Goal: Get advice/opinions

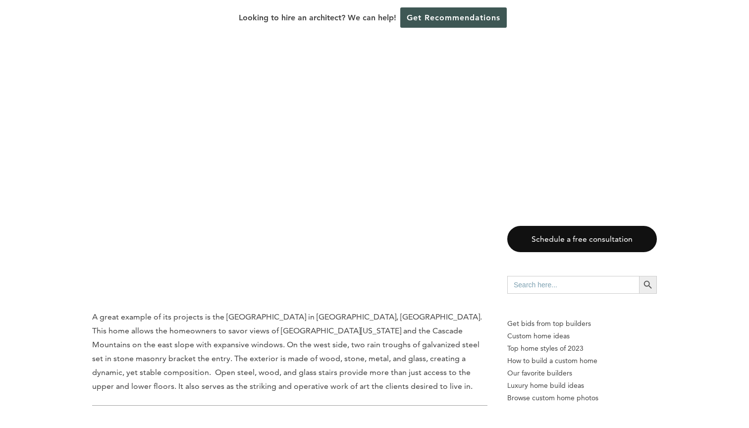
scroll to position [2192, 0]
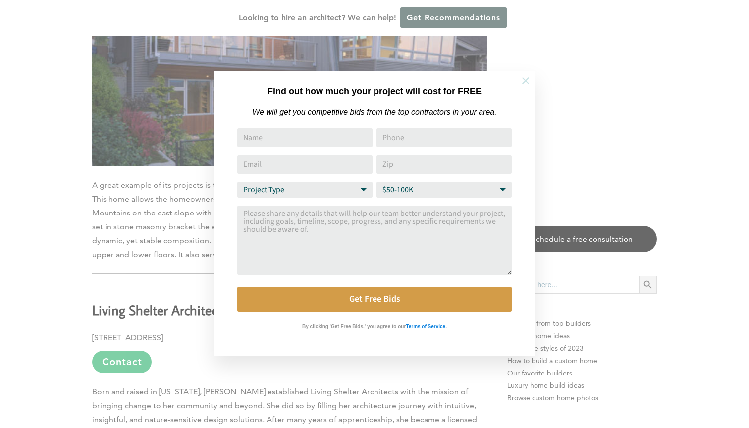
click at [527, 75] on icon at bounding box center [525, 80] width 11 height 11
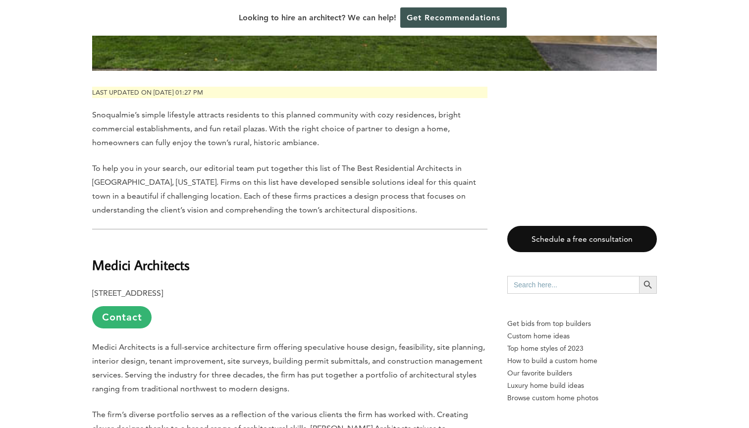
scroll to position [451, 0]
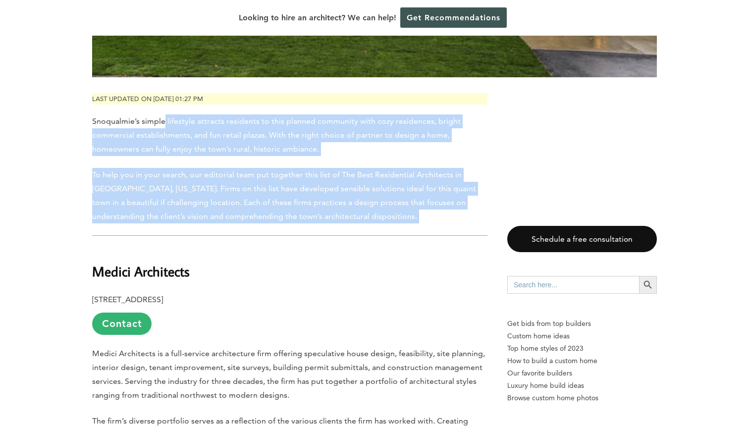
drag, startPoint x: 163, startPoint y: 120, endPoint x: 178, endPoint y: 236, distance: 117.4
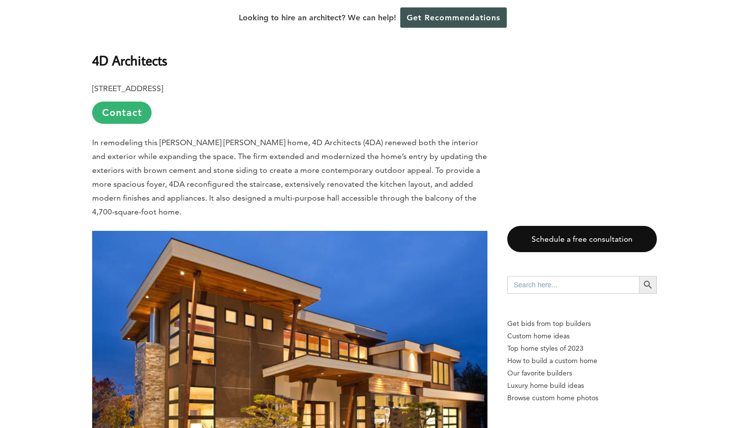
scroll to position [1284, 0]
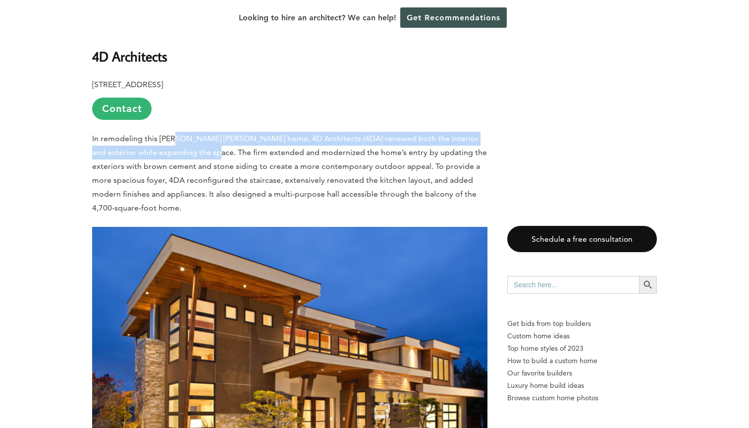
drag, startPoint x: 173, startPoint y: 127, endPoint x: 173, endPoint y: 138, distance: 10.9
click at [173, 138] on span "In remodeling this [PERSON_NAME] [PERSON_NAME] home, 4D Architects (4DA) renewe…" at bounding box center [289, 173] width 395 height 79
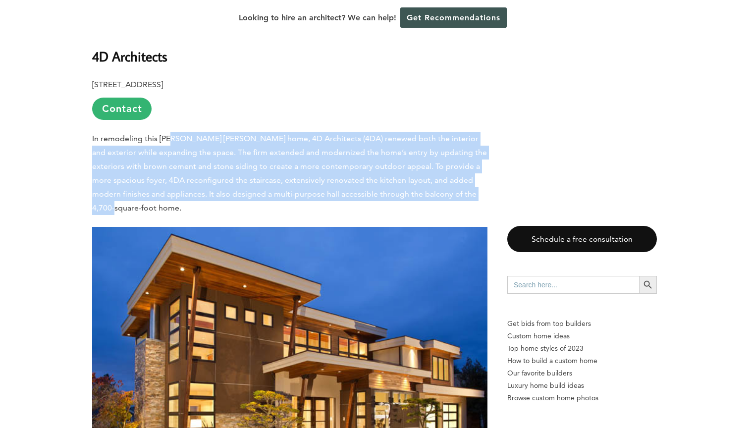
drag, startPoint x: 171, startPoint y: 127, endPoint x: 174, endPoint y: 187, distance: 59.5
click at [174, 187] on p "In remodeling this [PERSON_NAME] [PERSON_NAME] home, 4D Architects (4DA) renewe…" at bounding box center [289, 173] width 395 height 83
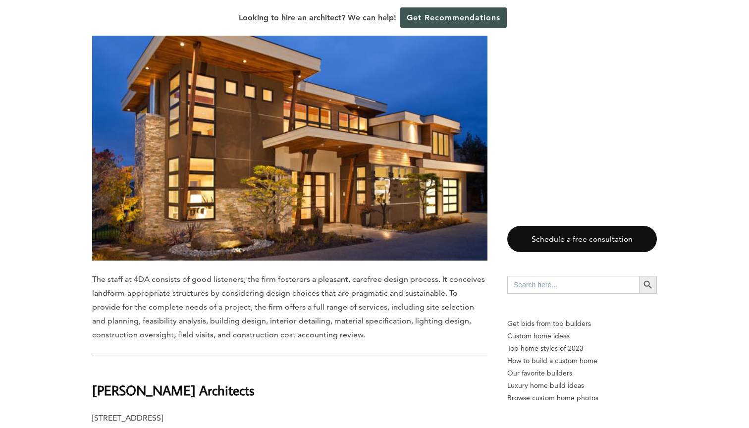
scroll to position [1516, 0]
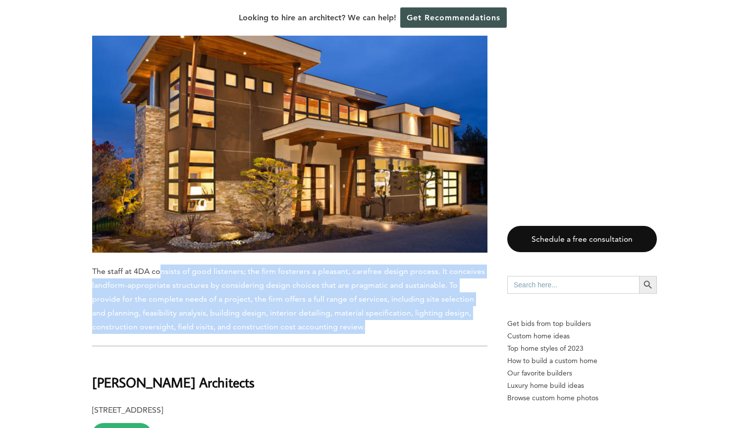
drag, startPoint x: 160, startPoint y: 254, endPoint x: 167, endPoint y: 327, distance: 74.2
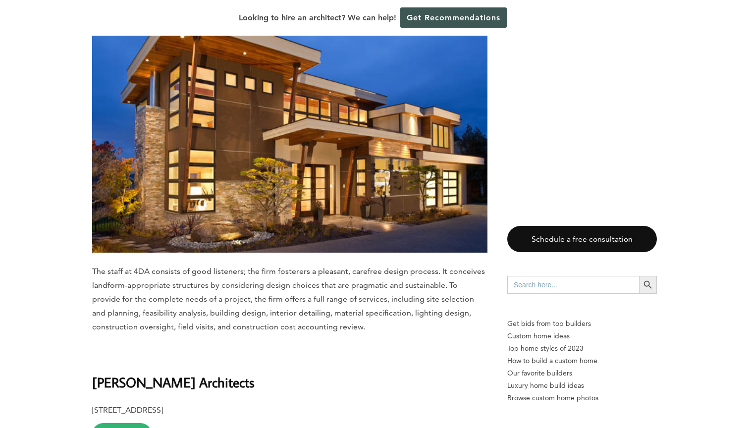
click at [184, 272] on span "The staff at 4DA consists of good listeners; the firm fosterers a pleasant, car…" at bounding box center [288, 299] width 393 height 65
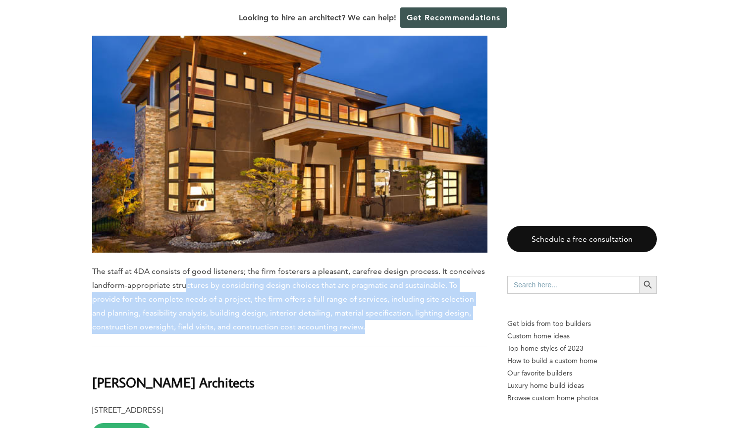
drag, startPoint x: 184, startPoint y: 273, endPoint x: 188, endPoint y: 322, distance: 48.3
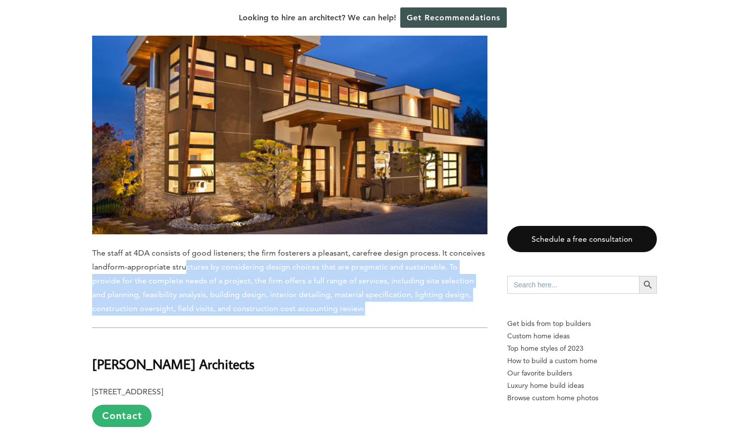
scroll to position [1538, 0]
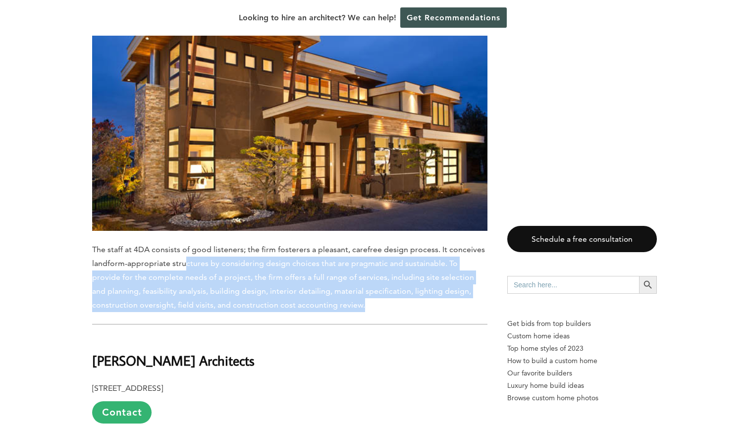
click at [178, 286] on span "The staff at 4DA consists of good listeners; the firm fosterers a pleasant, car…" at bounding box center [288, 277] width 393 height 65
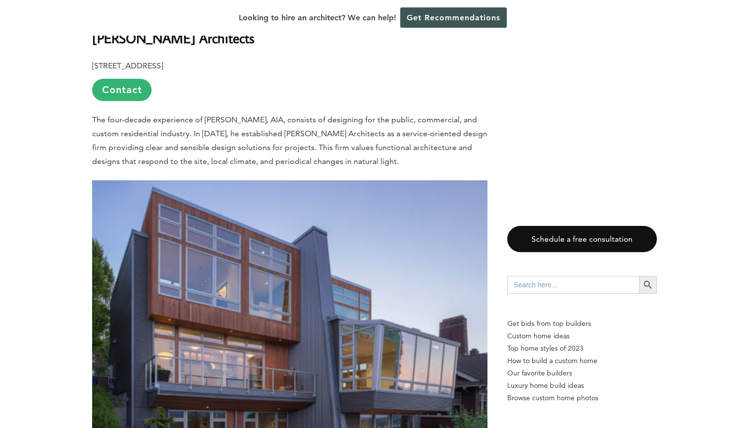
scroll to position [1862, 0]
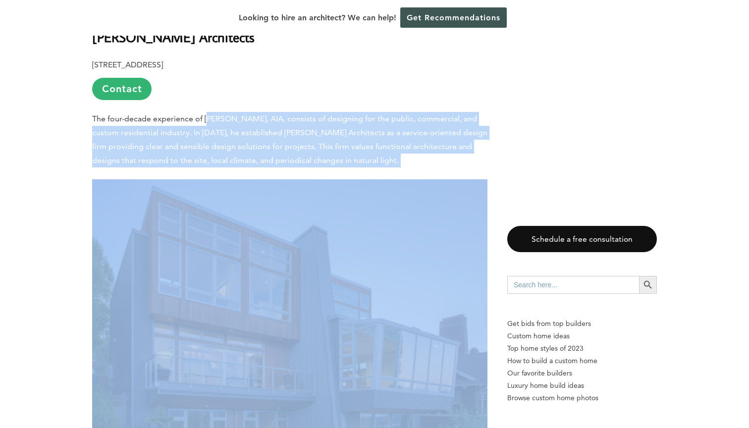
drag, startPoint x: 210, startPoint y: 101, endPoint x: 216, endPoint y: 156, distance: 55.3
click at [216, 156] on div "Last updated on May 23rd, 2024 at 01:27 pm Snoqualmie’s simple lifestyle attrac…" at bounding box center [289, 105] width 395 height 2844
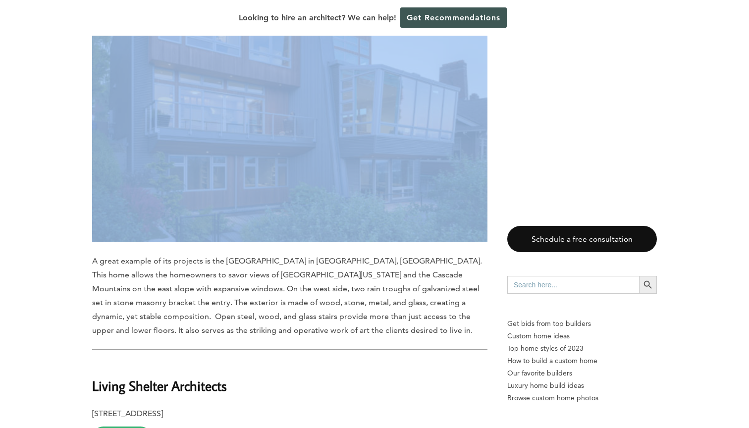
scroll to position [2117, 0]
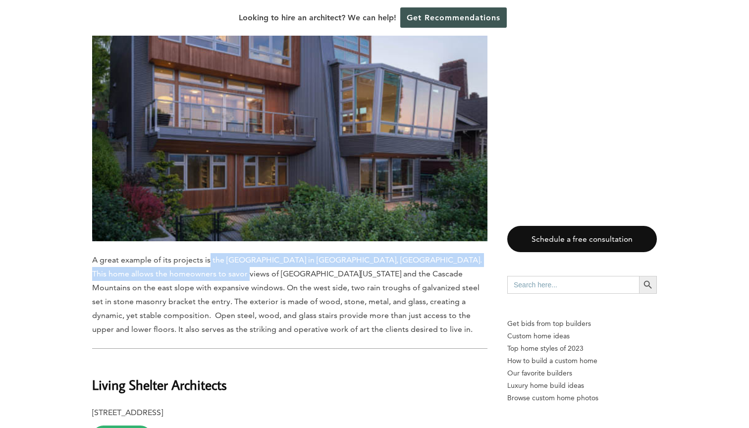
drag, startPoint x: 207, startPoint y: 244, endPoint x: 207, endPoint y: 252, distance: 7.9
click at [207, 253] on p "A great example of its projects is the [GEOGRAPHIC_DATA] in [GEOGRAPHIC_DATA], …" at bounding box center [289, 294] width 395 height 83
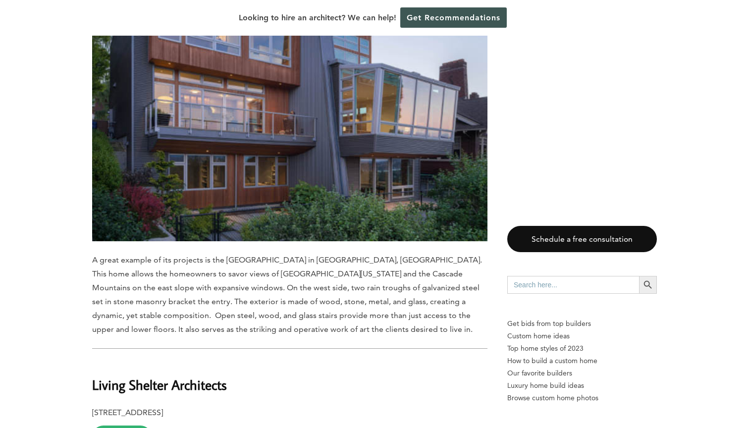
click at [207, 255] on span "A great example of its projects is the [GEOGRAPHIC_DATA] in [GEOGRAPHIC_DATA], …" at bounding box center [287, 294] width 390 height 79
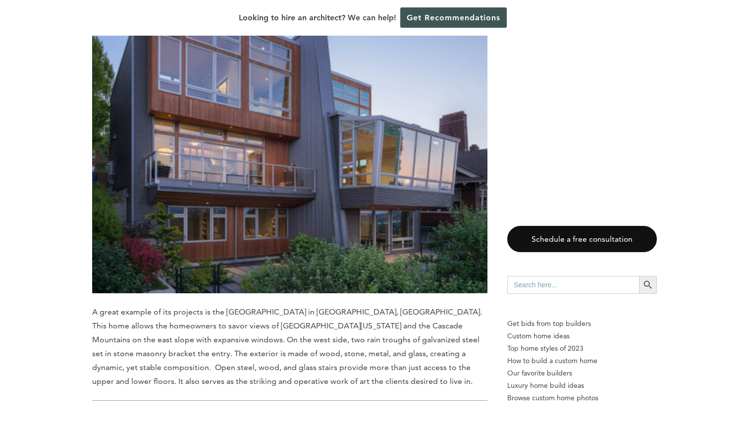
scroll to position [2066, 0]
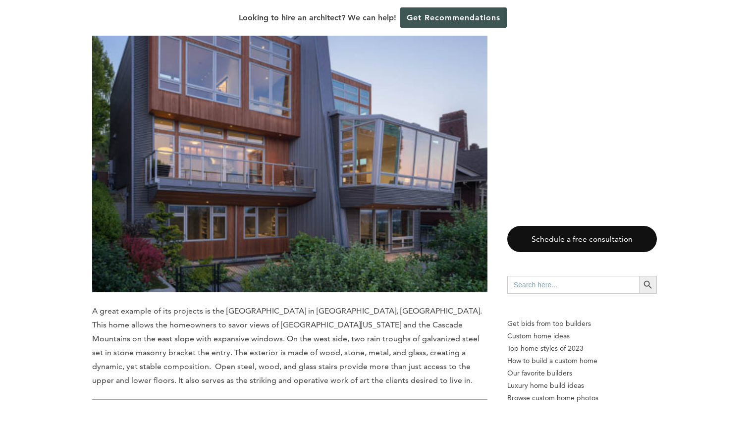
click at [223, 324] on span "A great example of its projects is the [GEOGRAPHIC_DATA] in [GEOGRAPHIC_DATA], …" at bounding box center [287, 345] width 390 height 79
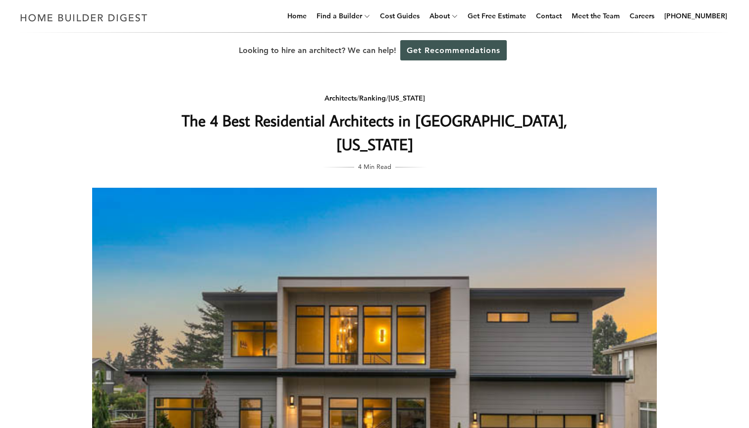
scroll to position [0, 0]
click at [418, 54] on link "Get Recommendations" at bounding box center [453, 50] width 107 height 20
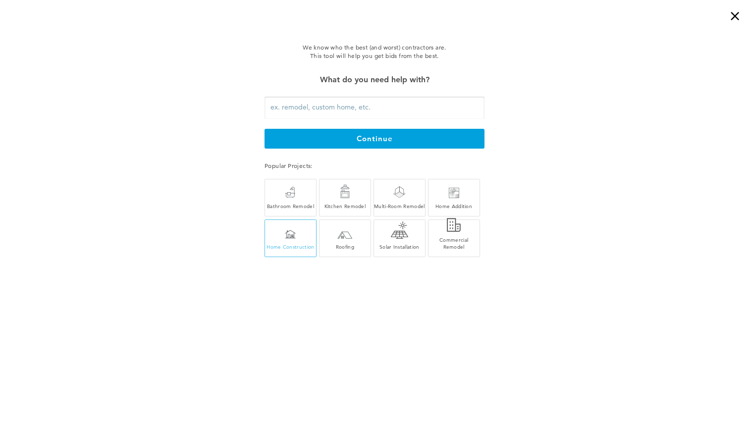
click at [314, 242] on div "Home Construction" at bounding box center [290, 240] width 51 height 19
type input "Home Construction"
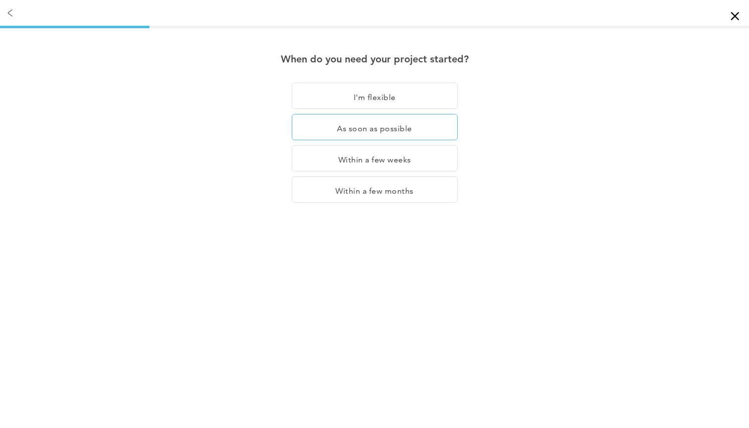
click at [387, 124] on div "As soon as possible" at bounding box center [375, 127] width 166 height 26
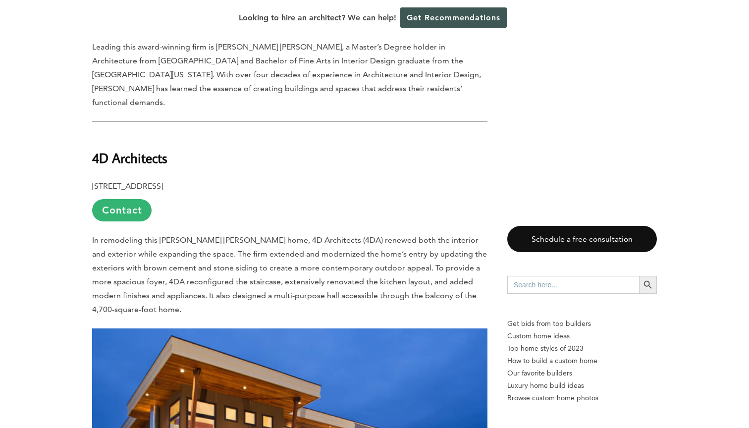
scroll to position [604, 0]
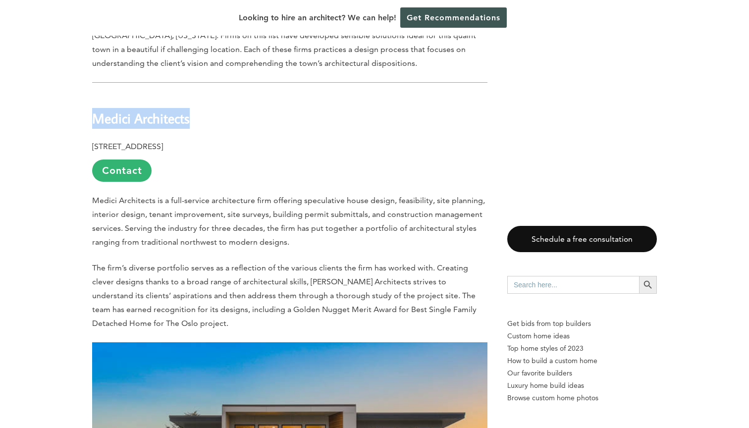
drag, startPoint x: 88, startPoint y: 113, endPoint x: 198, endPoint y: 118, distance: 109.6
copy b "Medici Architects"
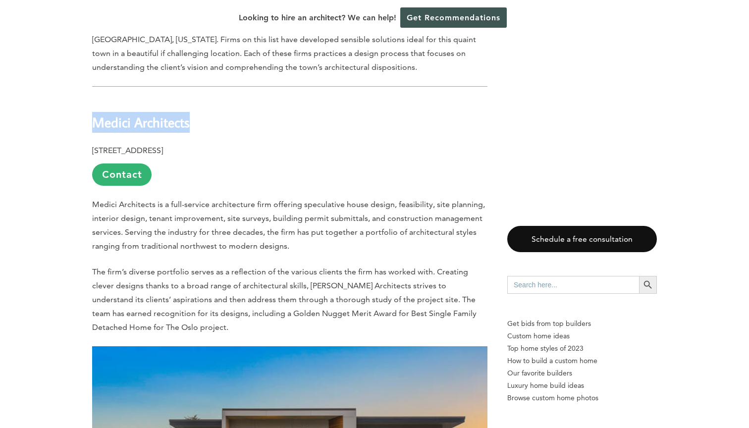
scroll to position [340, 0]
